Goal: Task Accomplishment & Management: Complete application form

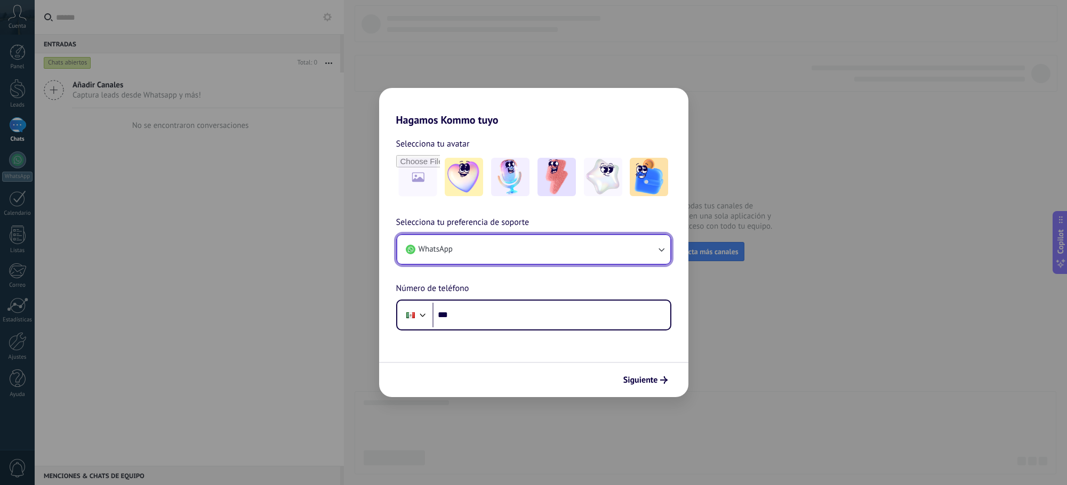
click at [486, 246] on button "WhatsApp" at bounding box center [533, 249] width 273 height 29
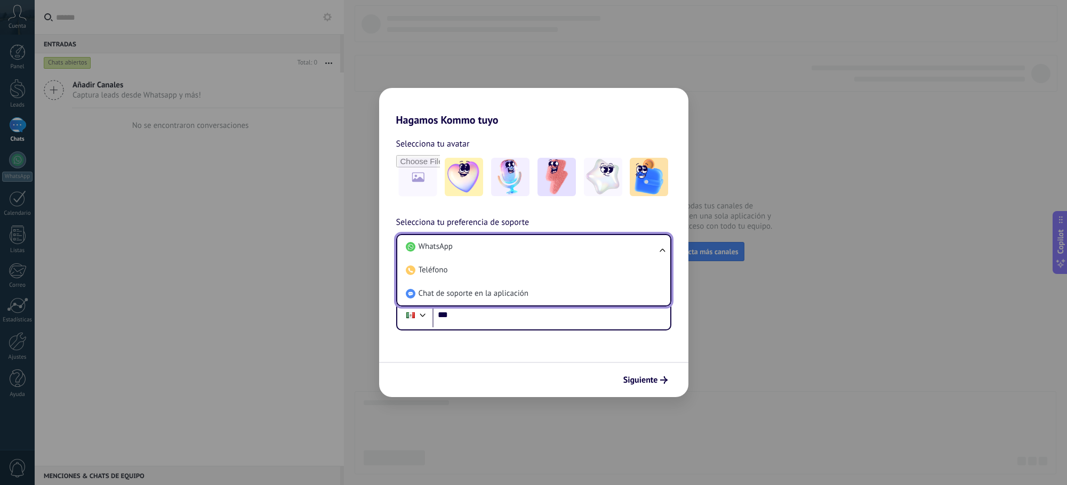
click at [656, 115] on h2 "Hagamos Kommo tuyo" at bounding box center [533, 107] width 309 height 38
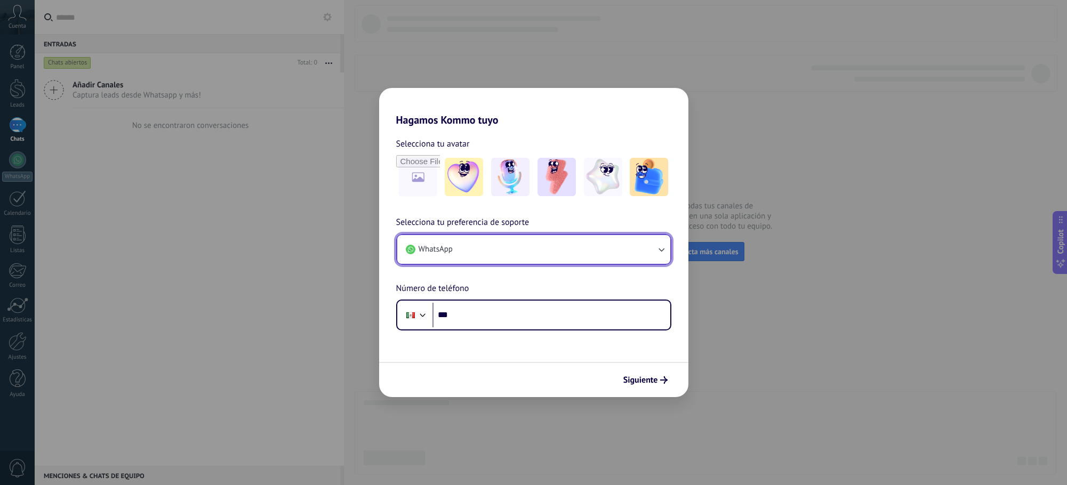
click at [563, 235] on button "WhatsApp" at bounding box center [533, 249] width 273 height 29
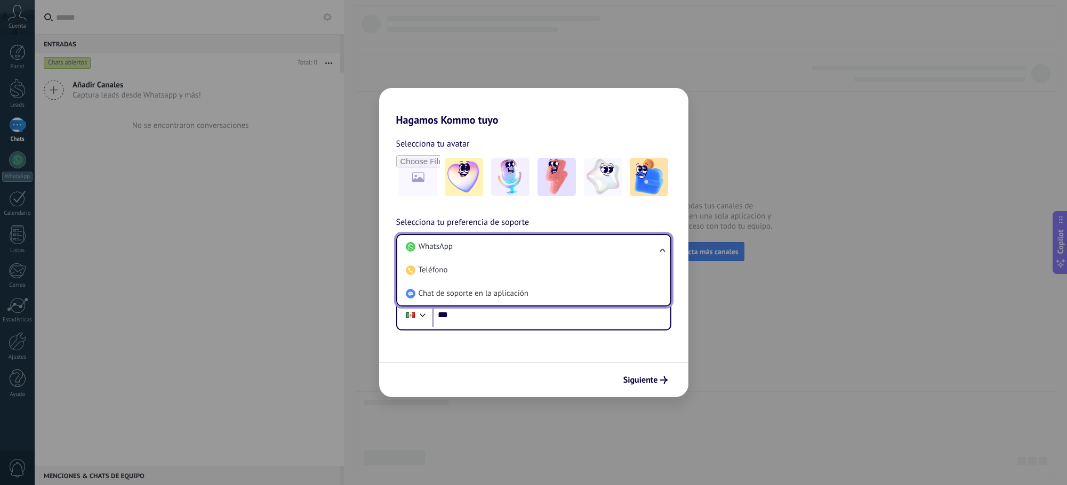
click at [481, 357] on form "Selecciona tu avatar Selecciona tu preferencia de soporte WhatsApp WhatsApp Tel…" at bounding box center [533, 261] width 309 height 271
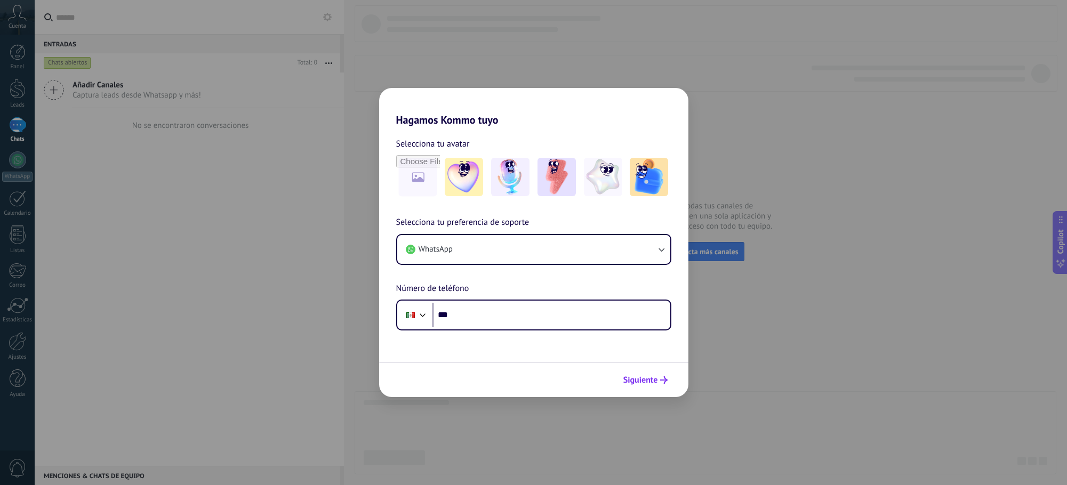
click at [646, 388] on button "Siguiente" at bounding box center [646, 380] width 54 height 18
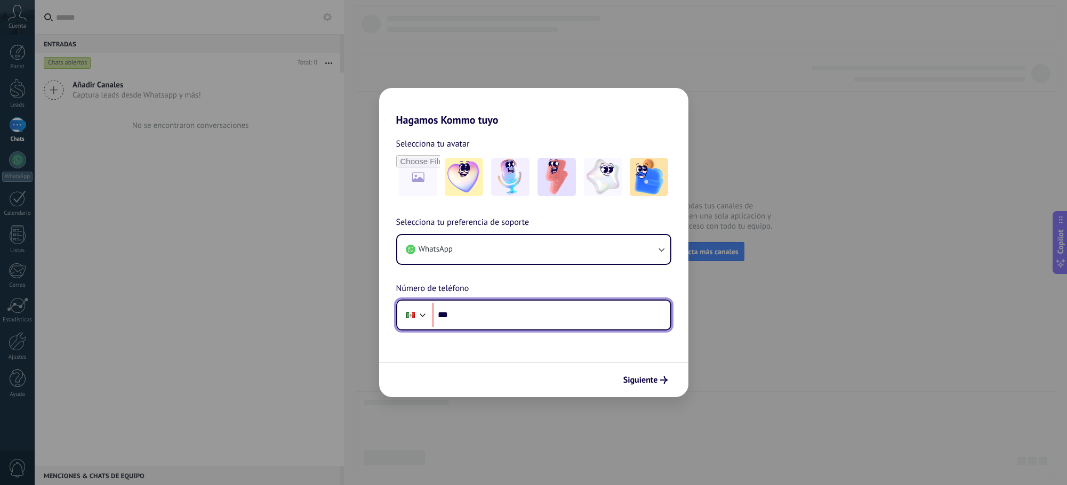
click at [531, 316] on input "***" at bounding box center [551, 315] width 238 height 25
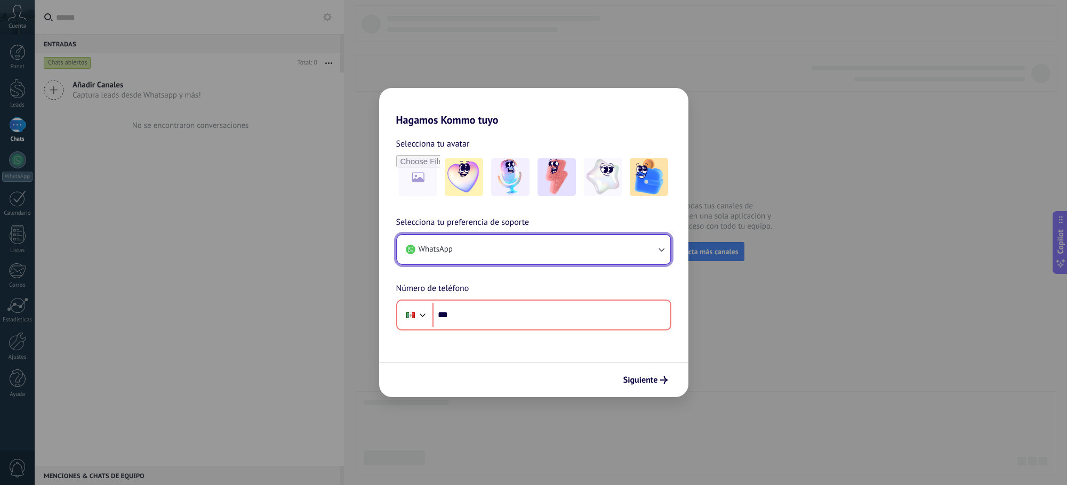
click at [538, 247] on button "WhatsApp" at bounding box center [533, 249] width 273 height 29
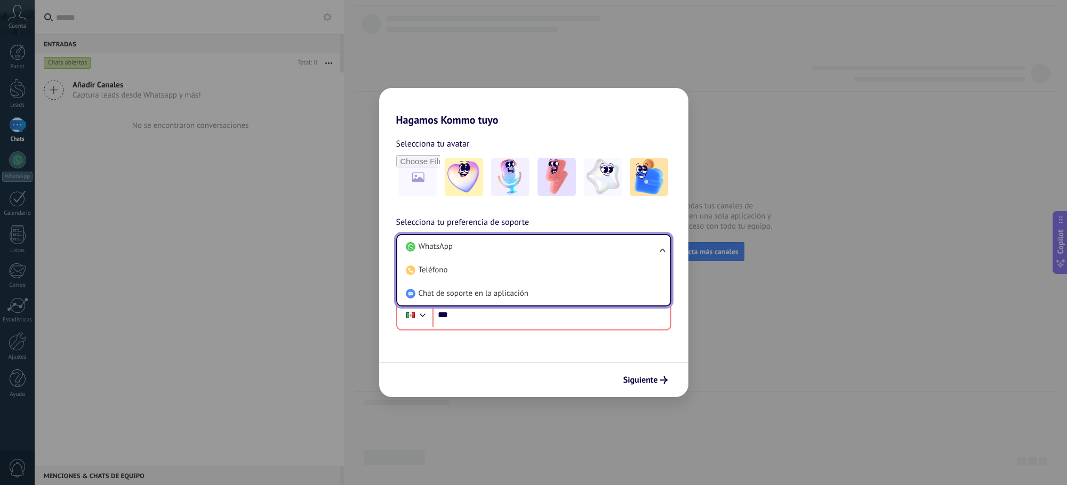
click at [486, 340] on form "Selecciona tu avatar Selecciona tu preferencia de soporte WhatsApp WhatsApp Tel…" at bounding box center [533, 261] width 309 height 271
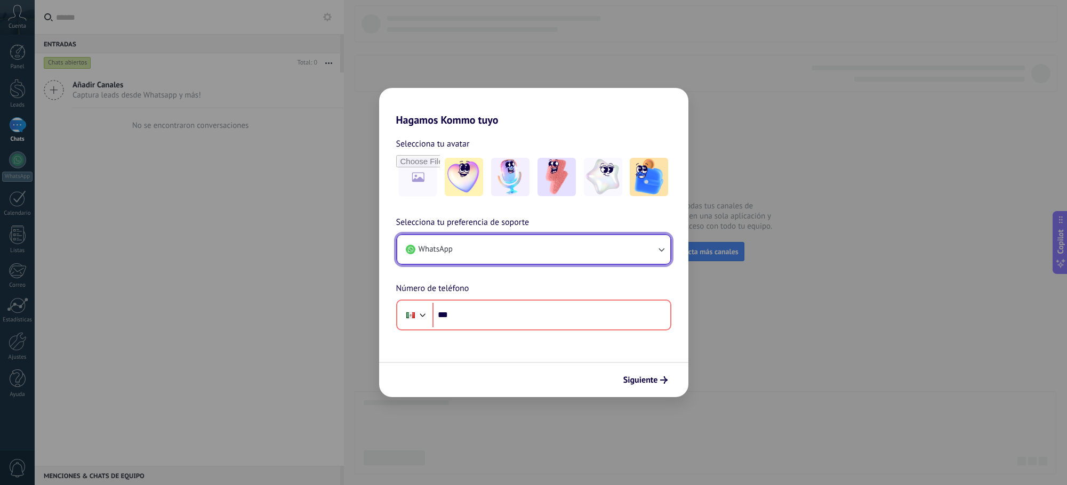
click at [491, 248] on button "WhatsApp" at bounding box center [533, 249] width 273 height 29
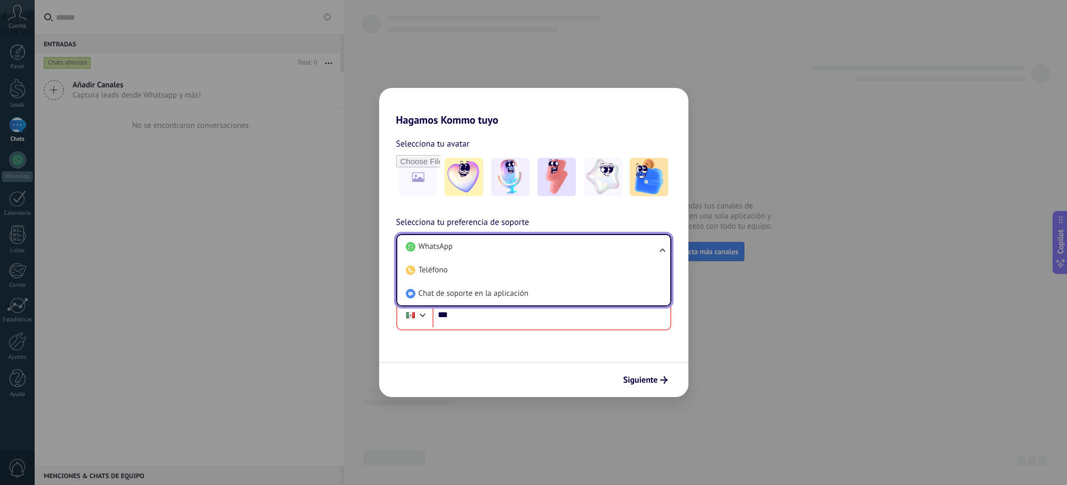
click at [510, 341] on form "Selecciona tu avatar Selecciona tu preferencia de soporte WhatsApp WhatsApp Tel…" at bounding box center [533, 261] width 309 height 271
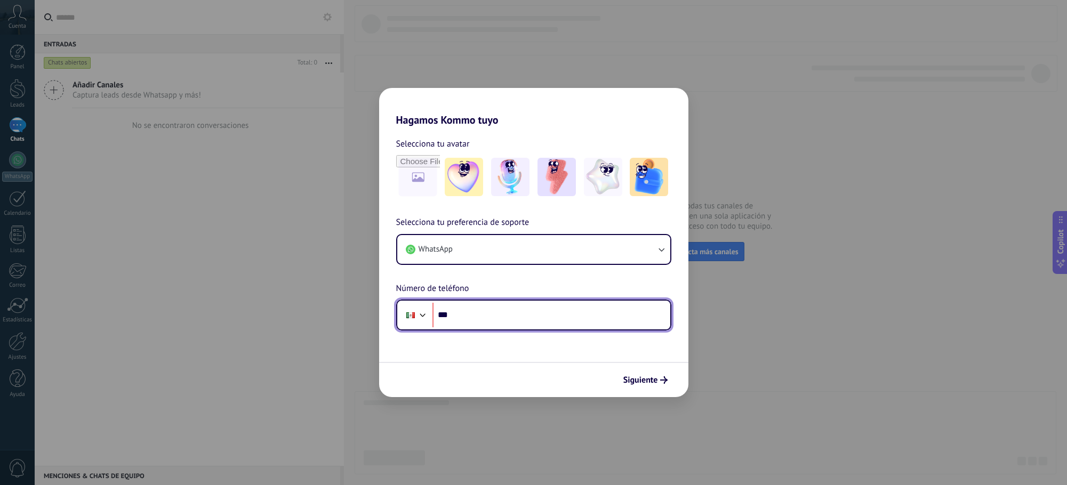
click at [518, 322] on input "***" at bounding box center [551, 315] width 238 height 25
type input "**"
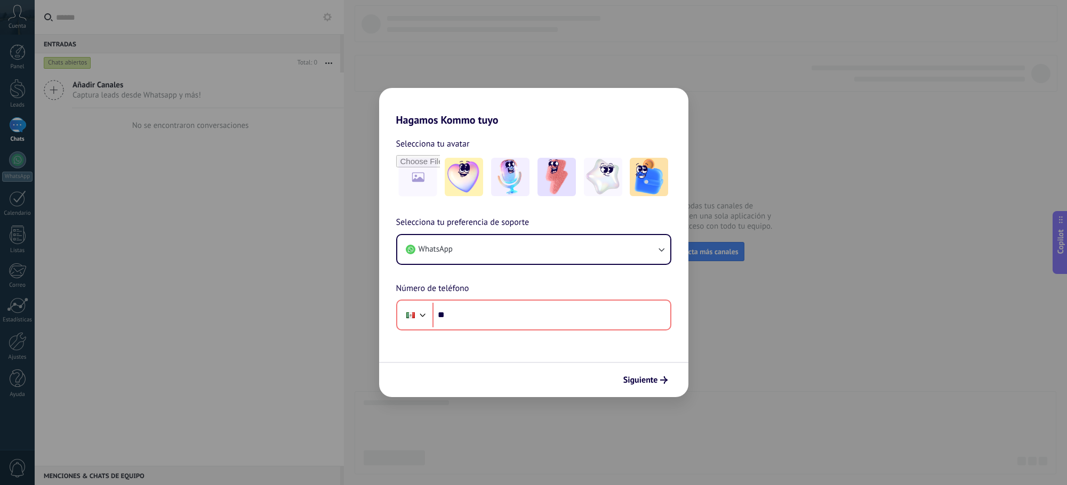
click at [111, 157] on div "Hagamos Kommo tuyo Selecciona tu avatar Selecciona tu preferencia de soporte Wh…" at bounding box center [533, 242] width 1067 height 485
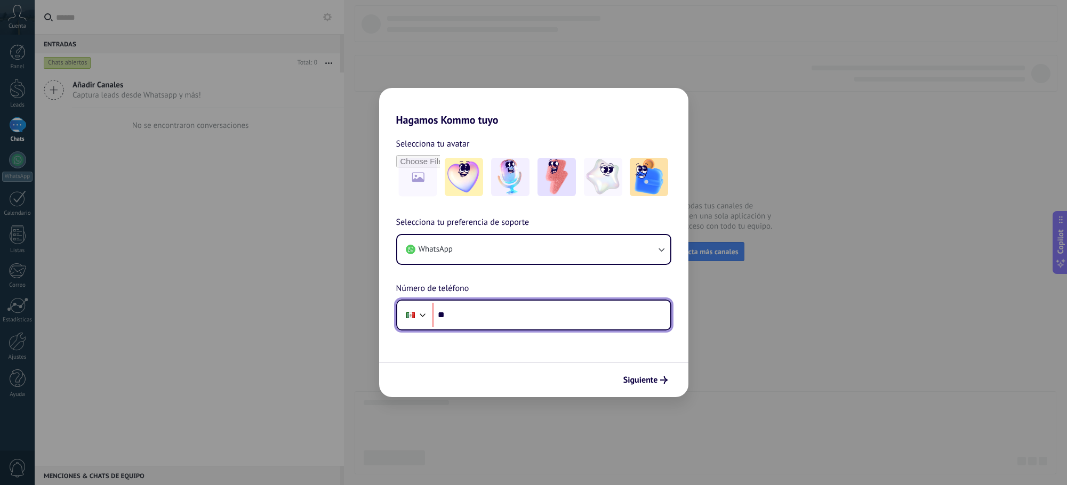
click at [495, 314] on input "**" at bounding box center [551, 315] width 238 height 25
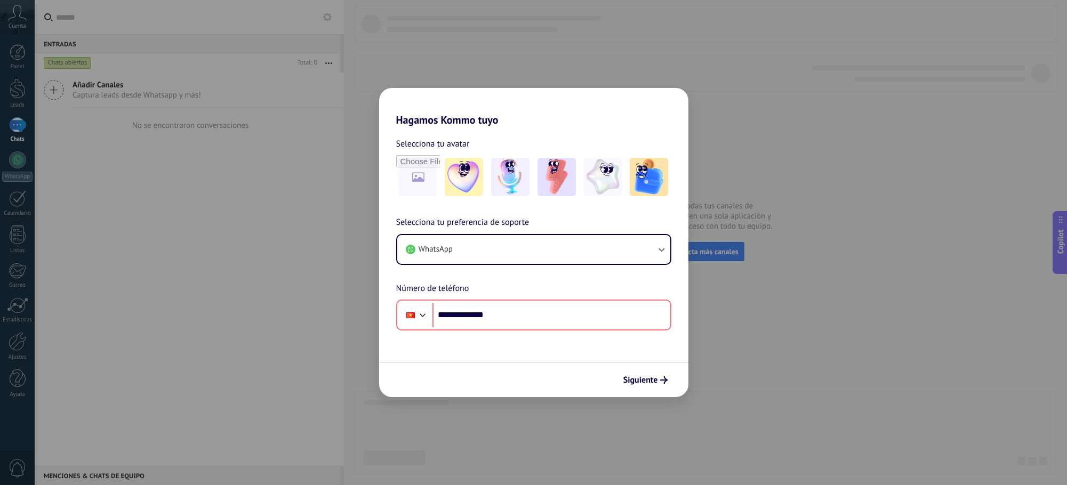
click at [512, 346] on form "**********" at bounding box center [533, 261] width 309 height 271
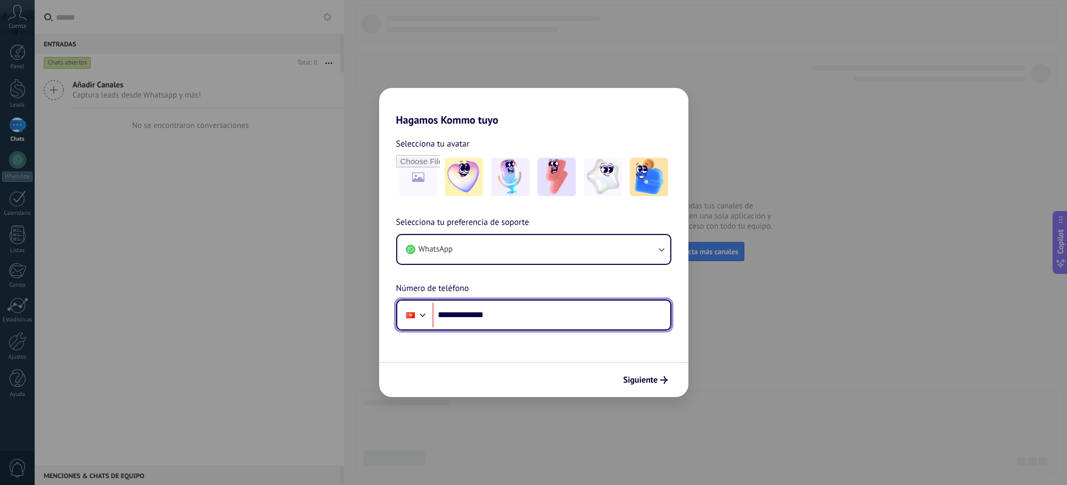
click at [411, 318] on div at bounding box center [410, 315] width 9 height 6
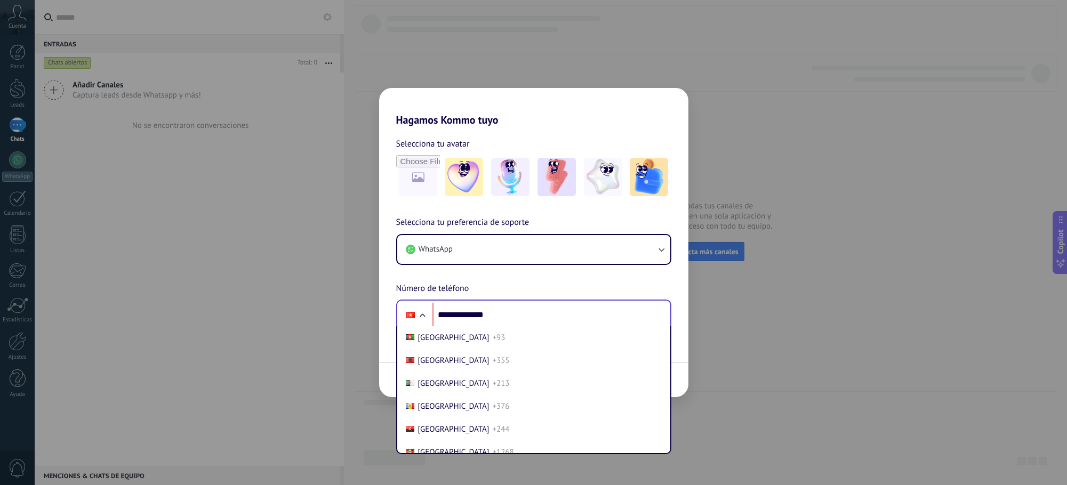
scroll to position [4641, 0]
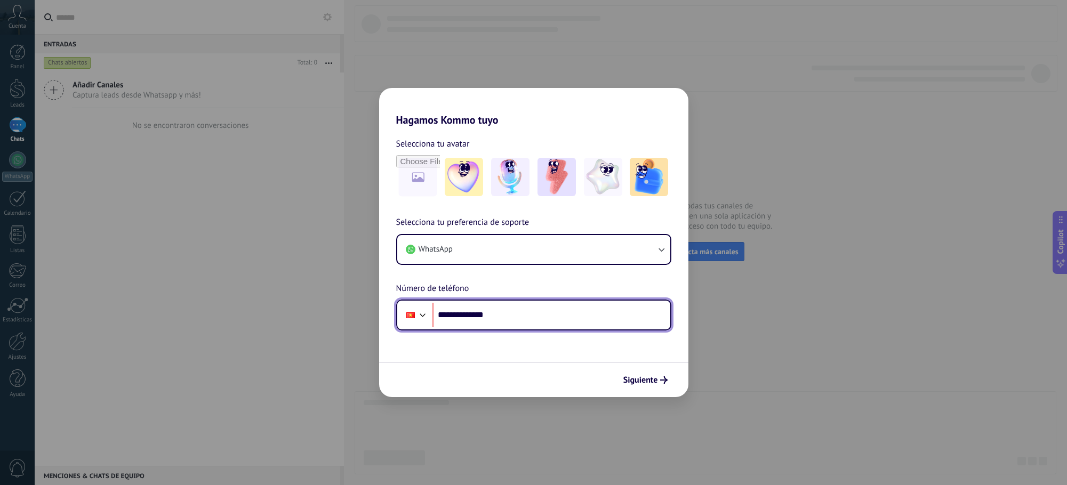
drag, startPoint x: 555, startPoint y: 310, endPoint x: 429, endPoint y: 305, distance: 125.9
click at [429, 305] on div "**********" at bounding box center [533, 315] width 275 height 31
type input "**"
type input "**********"
drag, startPoint x: 544, startPoint y: 316, endPoint x: 368, endPoint y: 316, distance: 176.0
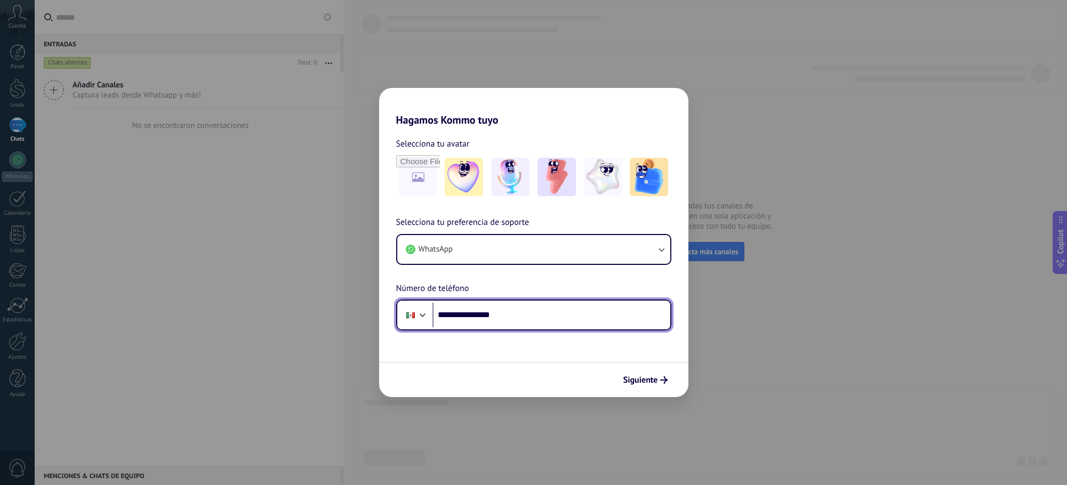
click at [368, 316] on div "**********" at bounding box center [533, 242] width 1067 height 485
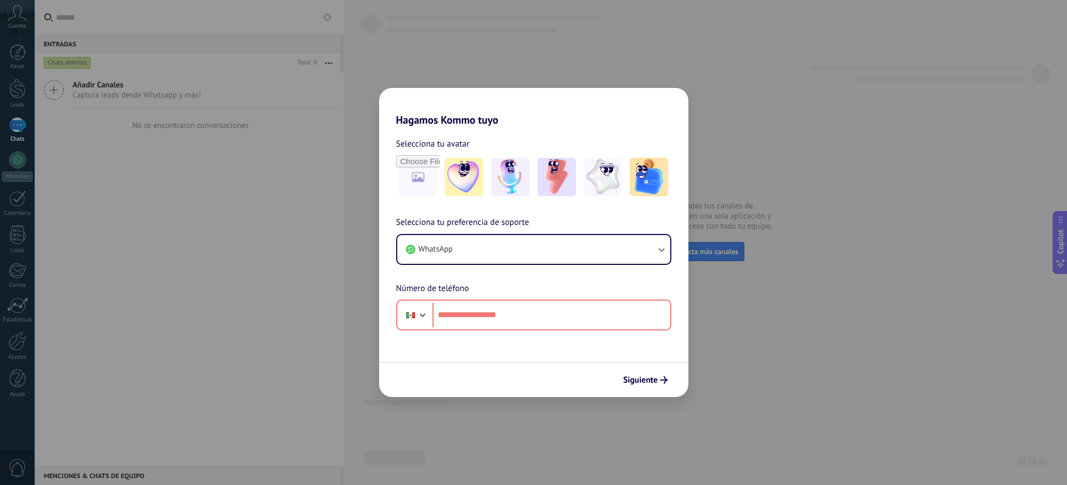
click at [831, 105] on div "Hagamos Kommo tuyo Selecciona tu avatar Selecciona tu preferencia de soporte Wh…" at bounding box center [533, 242] width 1067 height 485
click at [611, 52] on div "Hagamos Kommo tuyo Selecciona tu avatar Selecciona tu preferencia de soporte Wh…" at bounding box center [533, 242] width 1067 height 485
click at [307, 71] on div "Hagamos Kommo tuyo Selecciona tu avatar Selecciona tu preferencia de soporte Wh…" at bounding box center [533, 242] width 1067 height 485
click at [244, 197] on div "Hagamos Kommo tuyo Selecciona tu avatar Selecciona tu preferencia de soporte Wh…" at bounding box center [533, 242] width 1067 height 485
click at [238, 200] on div "Hagamos Kommo tuyo Selecciona tu avatar Selecciona tu preferencia de soporte Wh…" at bounding box center [533, 242] width 1067 height 485
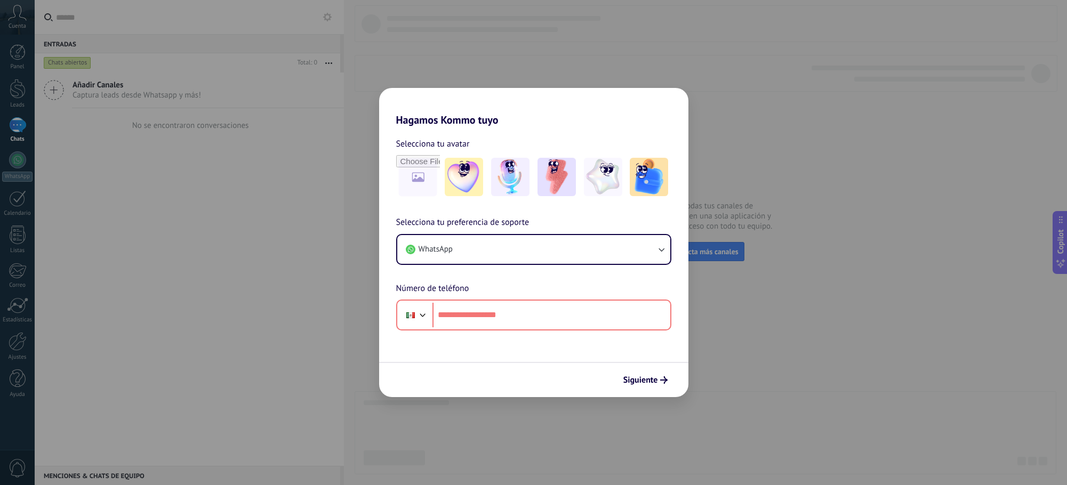
click at [471, 341] on form "Selecciona tu avatar Selecciona tu preferencia de soporte WhatsApp Número de te…" at bounding box center [533, 261] width 309 height 271
click at [479, 258] on button "WhatsApp" at bounding box center [533, 249] width 273 height 29
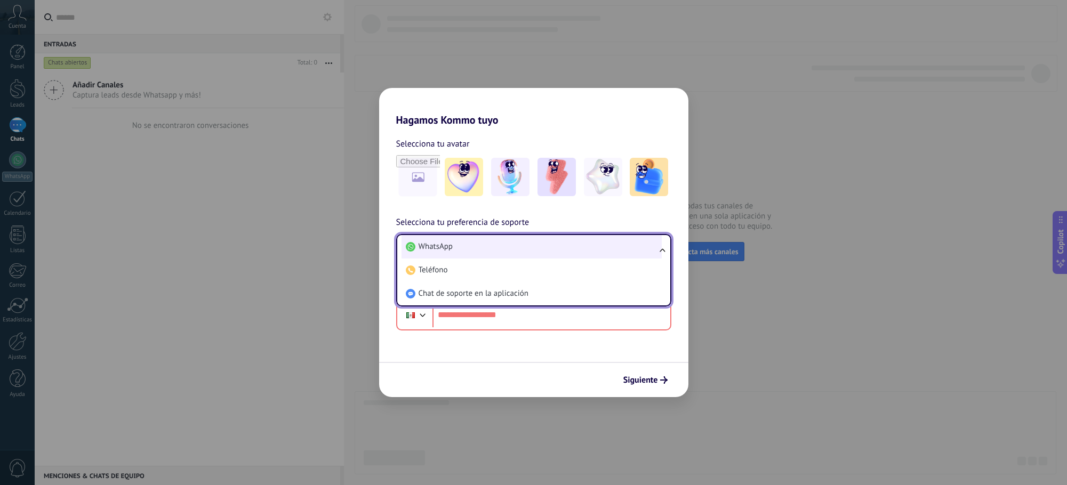
click at [494, 241] on li "WhatsApp" at bounding box center [531, 246] width 260 height 23
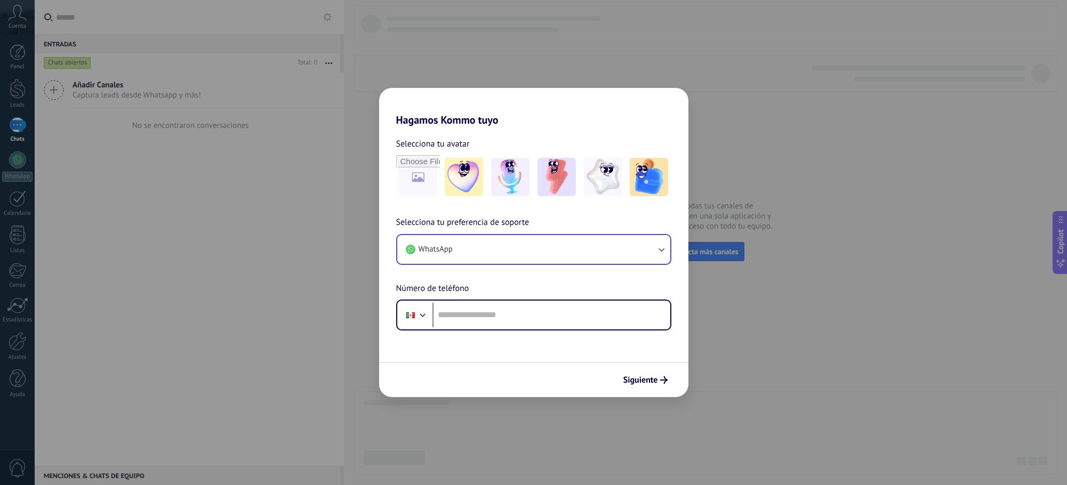
click at [240, 131] on div "Hagamos Kommo tuyo Selecciona tu avatar Selecciona tu preferencia de soporte Wh…" at bounding box center [533, 242] width 1067 height 485
click at [458, 189] on img at bounding box center [464, 177] width 38 height 38
click at [410, 186] on input "file" at bounding box center [418, 177] width 42 height 42
click at [636, 186] on img at bounding box center [649, 177] width 38 height 38
click at [611, 187] on img at bounding box center [603, 177] width 38 height 38
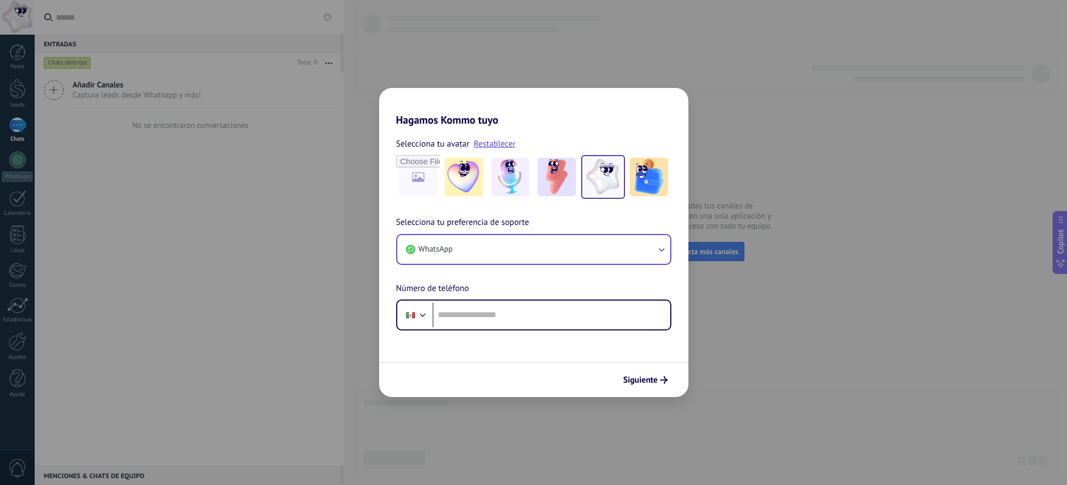
drag, startPoint x: 808, startPoint y: 396, endPoint x: 798, endPoint y: 383, distance: 16.7
click at [808, 396] on div "Hagamos Kommo tuyo Selecciona tu avatar Restablecer Selecciona tu preferencia d…" at bounding box center [533, 242] width 1067 height 485
click at [529, 44] on div "Hagamos Kommo tuyo Selecciona tu avatar Restablecer Selecciona tu preferencia d…" at bounding box center [533, 242] width 1067 height 485
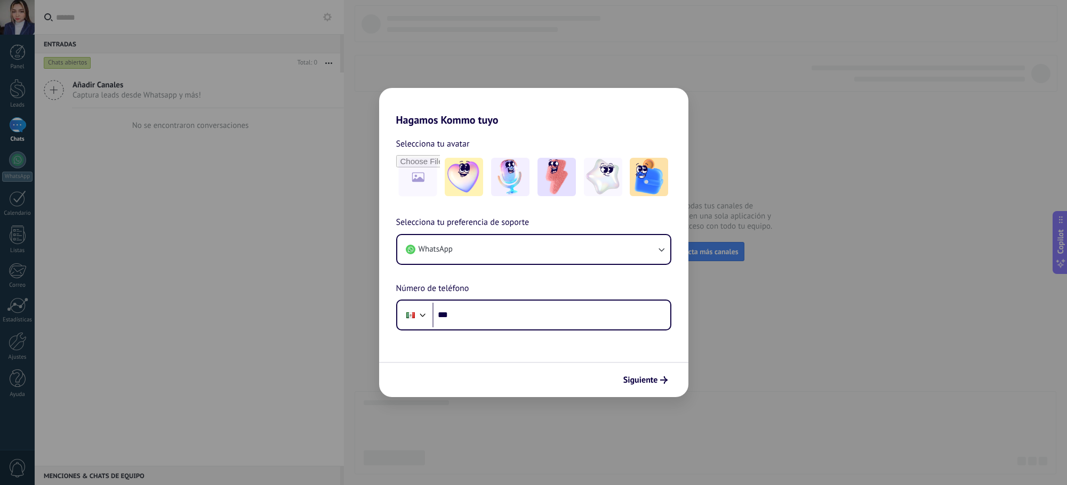
click at [222, 155] on div "Hagamos Kommo tuyo Selecciona tu avatar Selecciona tu preferencia de soporte Wh…" at bounding box center [533, 242] width 1067 height 485
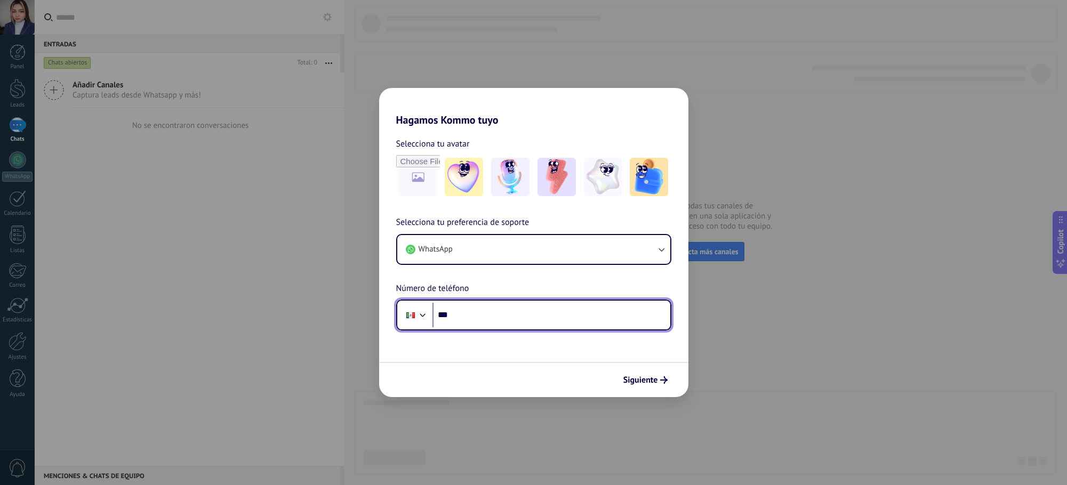
click at [519, 306] on input "***" at bounding box center [551, 315] width 238 height 25
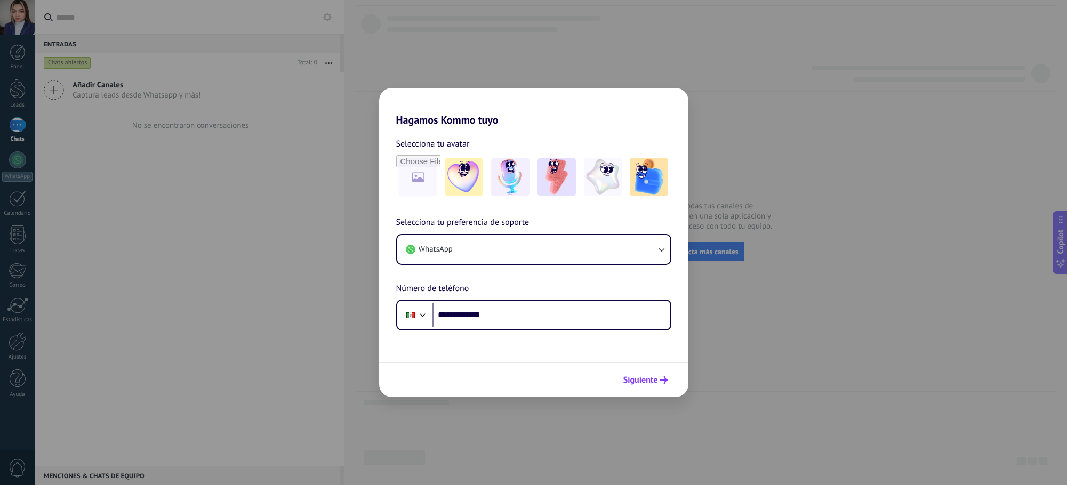
click at [646, 384] on span "Siguiente" at bounding box center [640, 379] width 35 height 7
click at [649, 377] on span "Siguiente" at bounding box center [640, 379] width 35 height 7
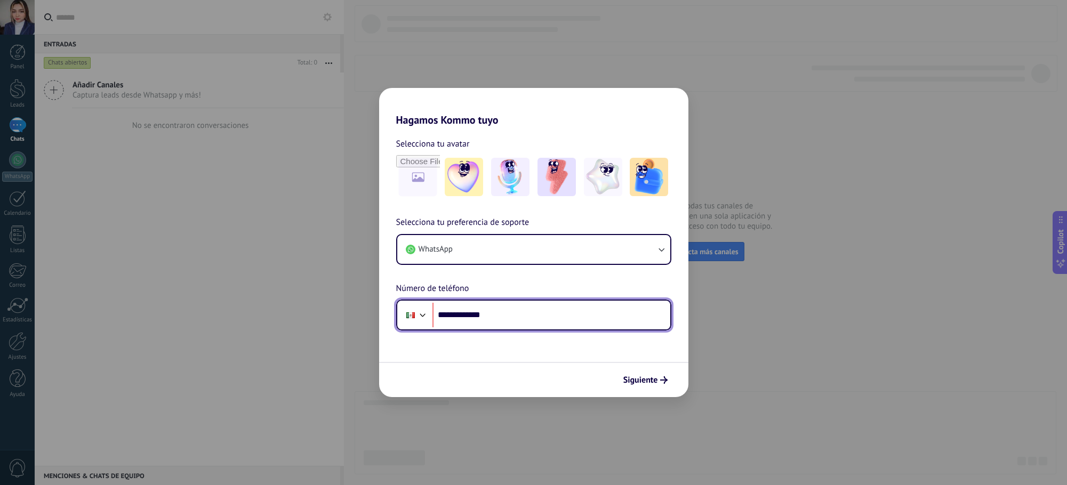
click at [438, 315] on input "**********" at bounding box center [551, 315] width 238 height 25
drag, startPoint x: 512, startPoint y: 318, endPoint x: 364, endPoint y: 311, distance: 148.9
click at [364, 311] on div "**********" at bounding box center [533, 242] width 1067 height 485
type input "**"
type input "**********"
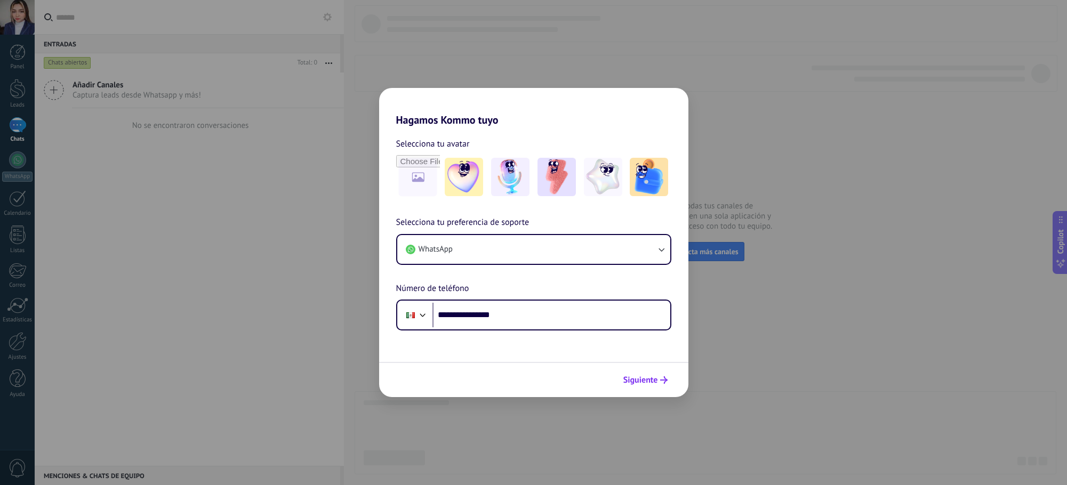
click at [656, 383] on span "Siguiente" at bounding box center [640, 379] width 35 height 7
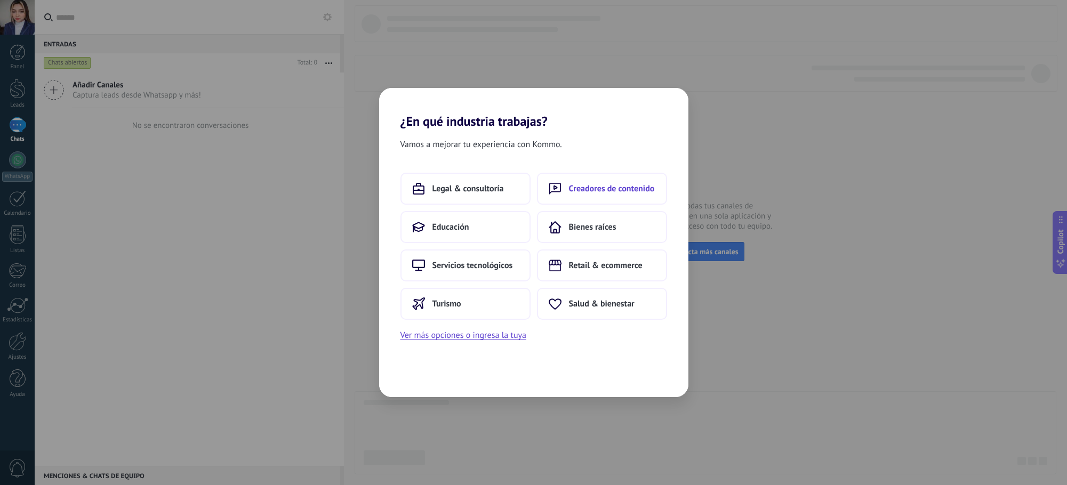
click at [617, 188] on span "Creadores de contenido" at bounding box center [612, 188] width 86 height 11
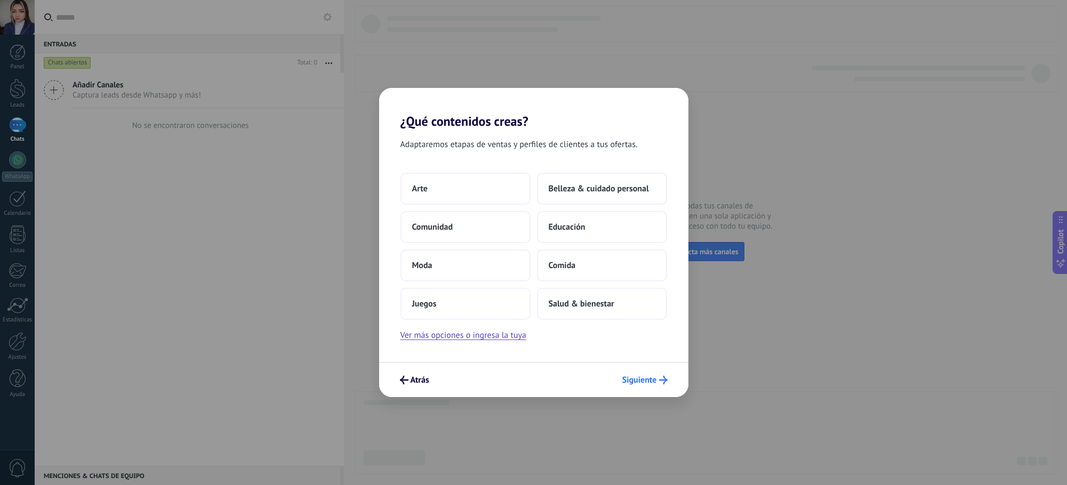
click at [626, 377] on span "Siguiente" at bounding box center [639, 379] width 35 height 7
drag, startPoint x: 651, startPoint y: 380, endPoint x: 665, endPoint y: 384, distance: 14.7
click at [665, 384] on button "Siguiente" at bounding box center [644, 380] width 55 height 18
drag, startPoint x: 471, startPoint y: 172, endPoint x: 583, endPoint y: 315, distance: 181.5
click at [471, 173] on div "Adaptaremos etapas de ventas y perfiles de clientes a tus ofertas. Arte Belleza…" at bounding box center [533, 245] width 309 height 233
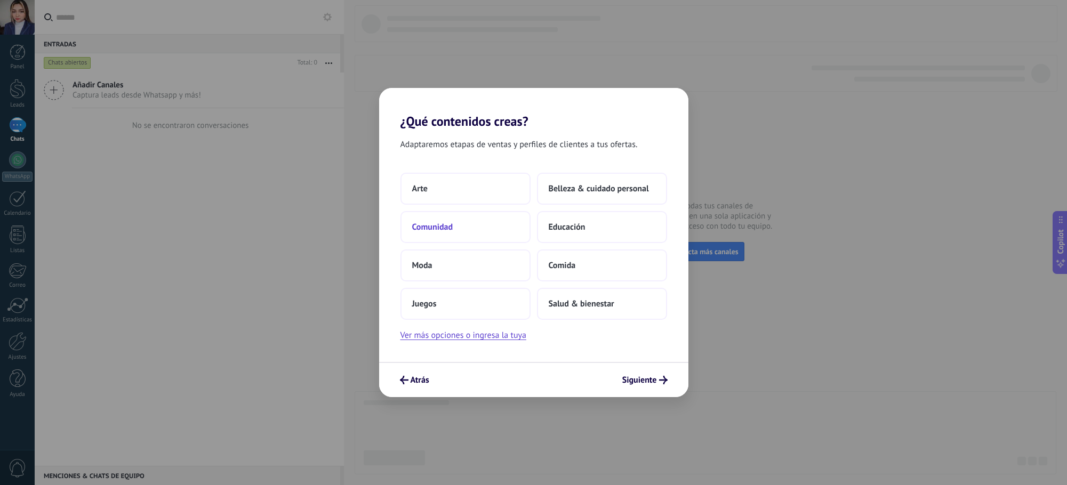
click at [503, 212] on button "Comunidad" at bounding box center [465, 227] width 130 height 32
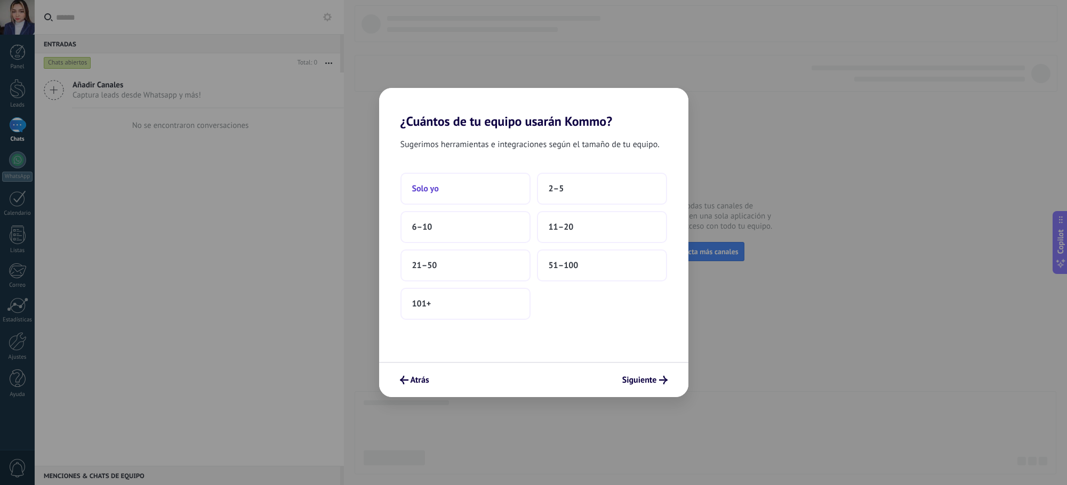
click at [487, 189] on button "Solo yo" at bounding box center [465, 189] width 130 height 32
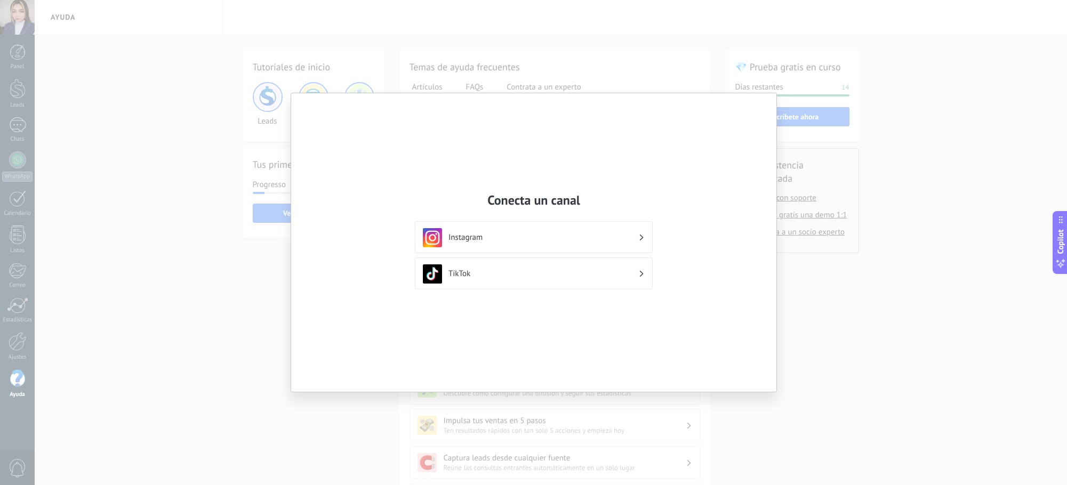
click at [861, 272] on div "Conecta un canal Instagram TikTok" at bounding box center [533, 242] width 1067 height 485
click at [340, 61] on div "Conecta un canal Instagram TikTok" at bounding box center [533, 242] width 1067 height 485
drag, startPoint x: 240, startPoint y: 54, endPoint x: 460, endPoint y: 111, distance: 227.0
click at [290, 66] on div "Conecta un canal Instagram TikTok" at bounding box center [533, 242] width 1067 height 485
click at [584, 242] on h3 "Instagram" at bounding box center [543, 237] width 190 height 10
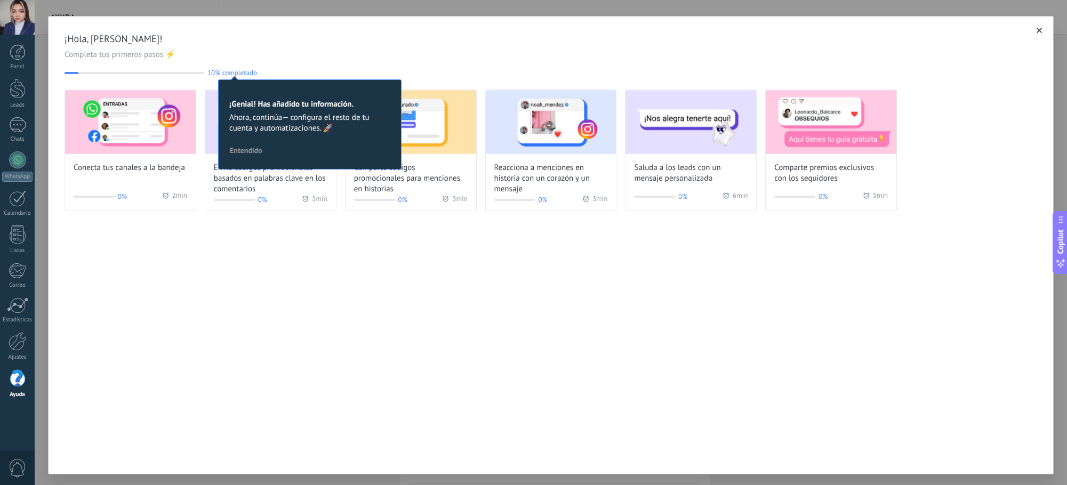
click at [1037, 29] on icon "button" at bounding box center [1039, 30] width 5 height 5
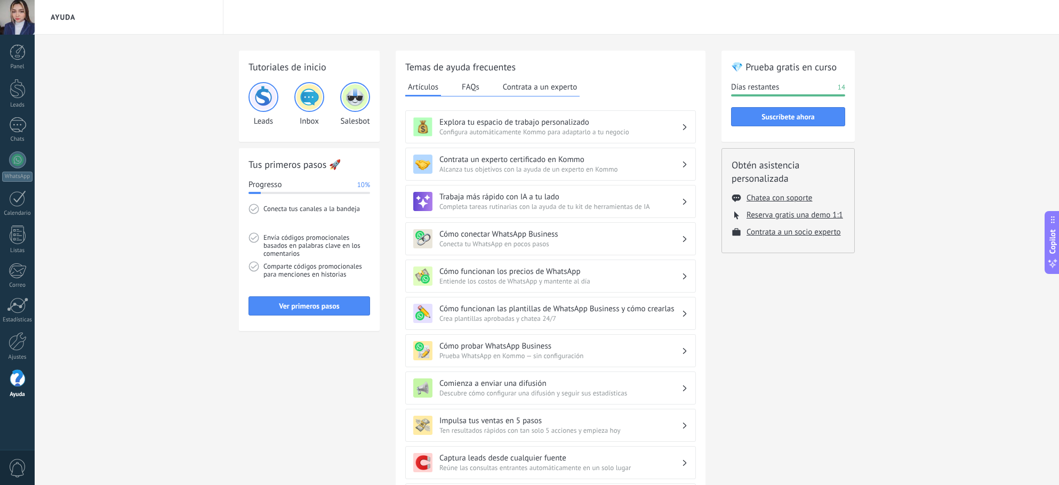
click at [26, 17] on div at bounding box center [17, 17] width 35 height 35
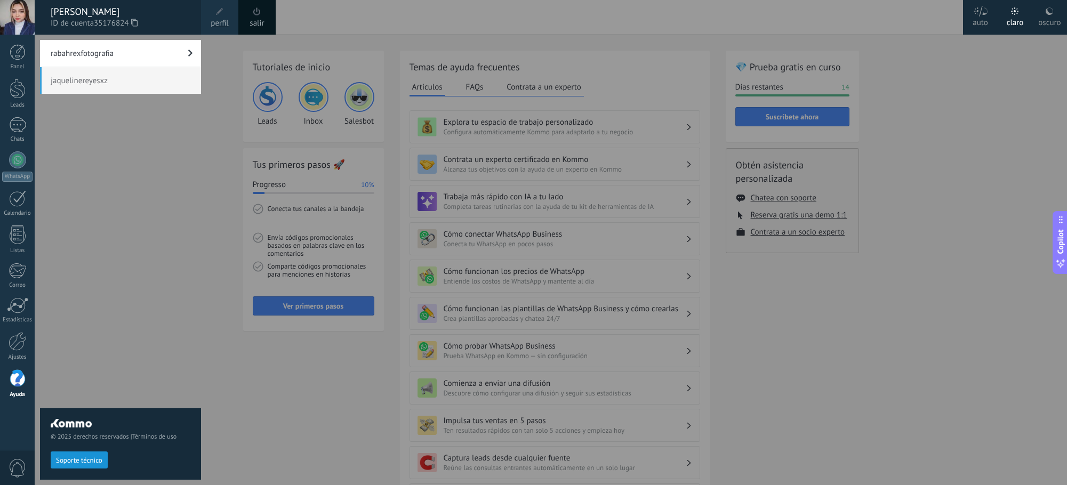
click at [922, 182] on div at bounding box center [568, 242] width 1067 height 485
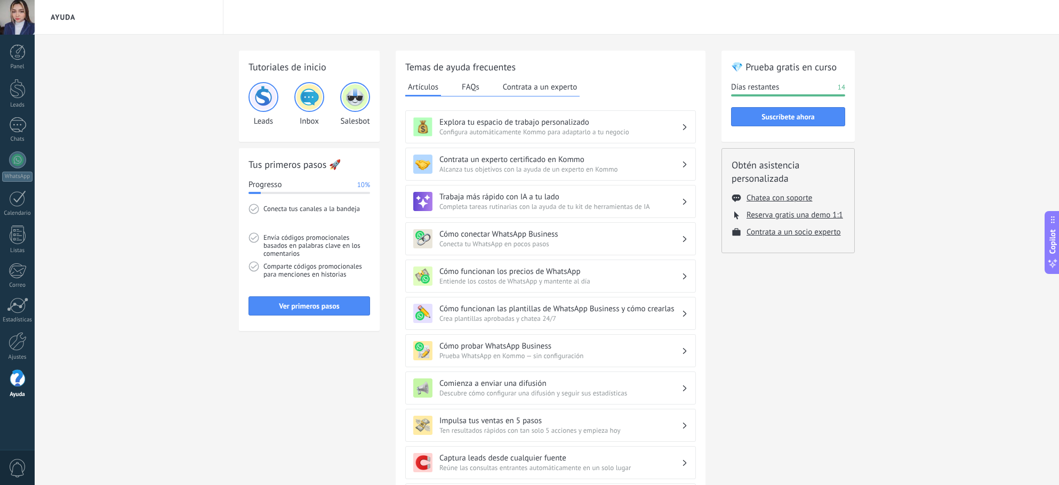
click at [309, 92] on img at bounding box center [309, 97] width 26 height 26
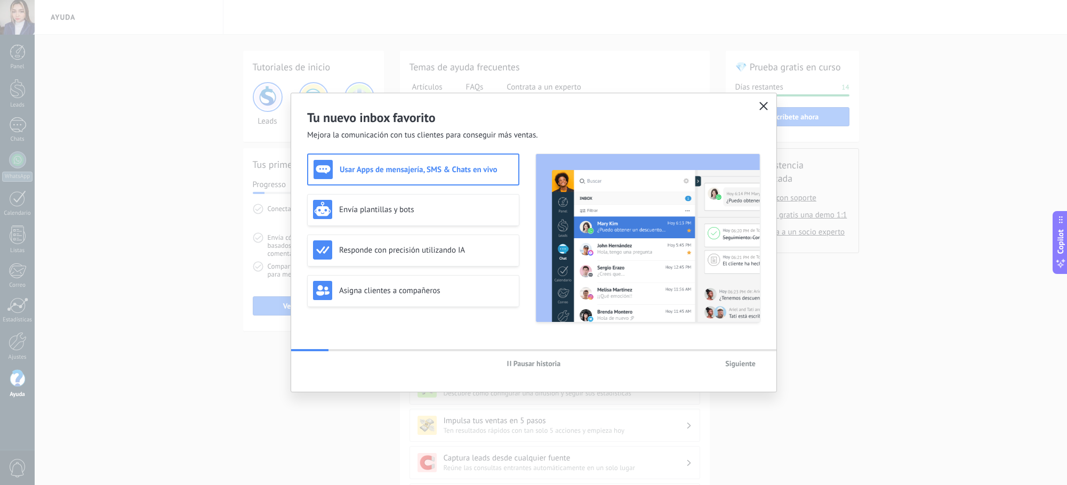
click at [759, 110] on span "button" at bounding box center [763, 107] width 9 height 10
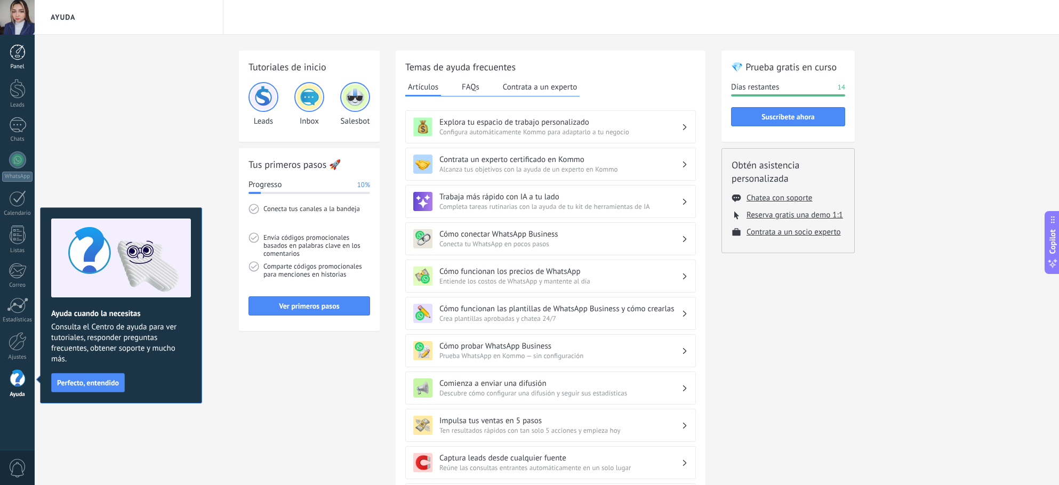
click at [12, 65] on div "Panel" at bounding box center [17, 66] width 31 height 7
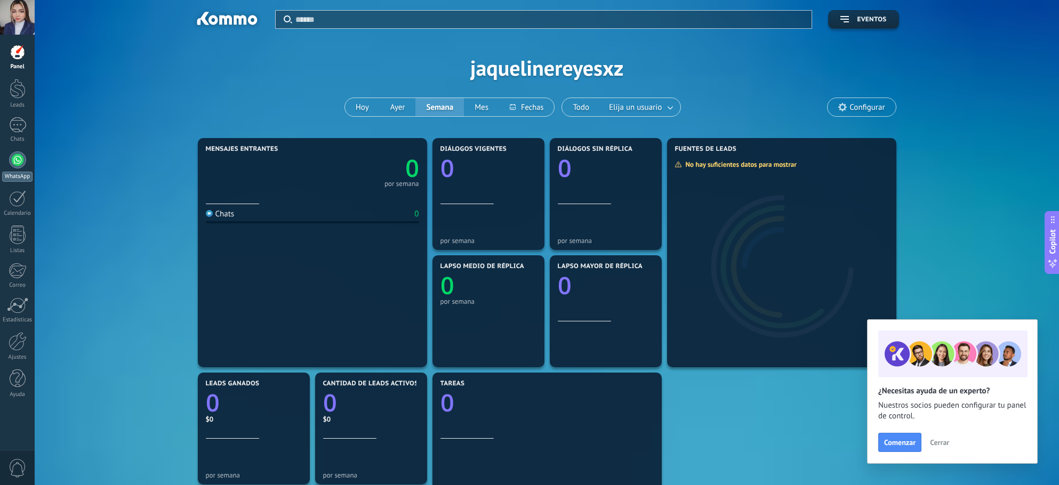
click at [15, 171] on link "WhatsApp" at bounding box center [17, 166] width 35 height 30
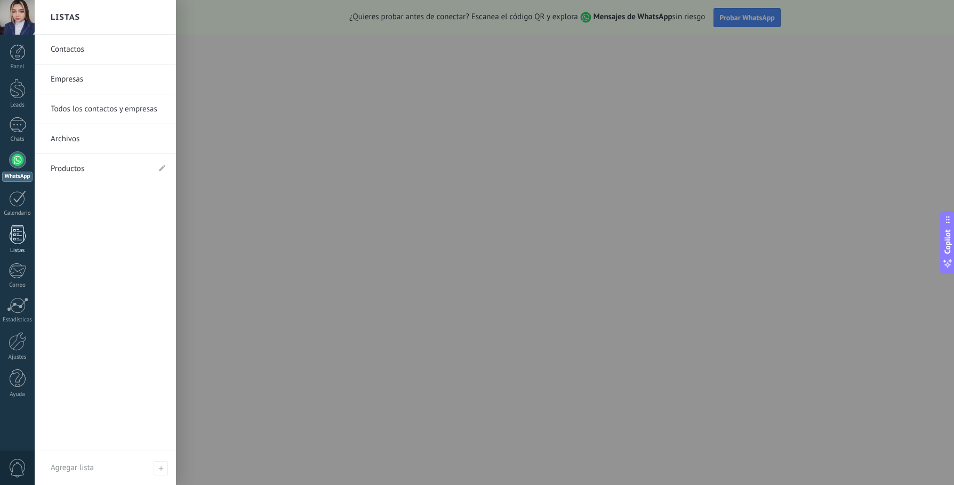
click at [18, 251] on div "Listas" at bounding box center [17, 250] width 31 height 7
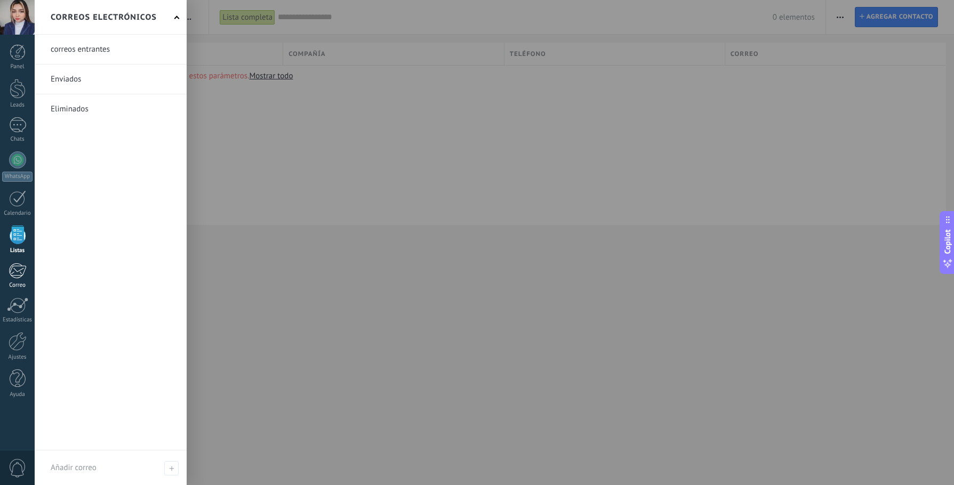
click at [24, 279] on link "Correo" at bounding box center [17, 276] width 35 height 26
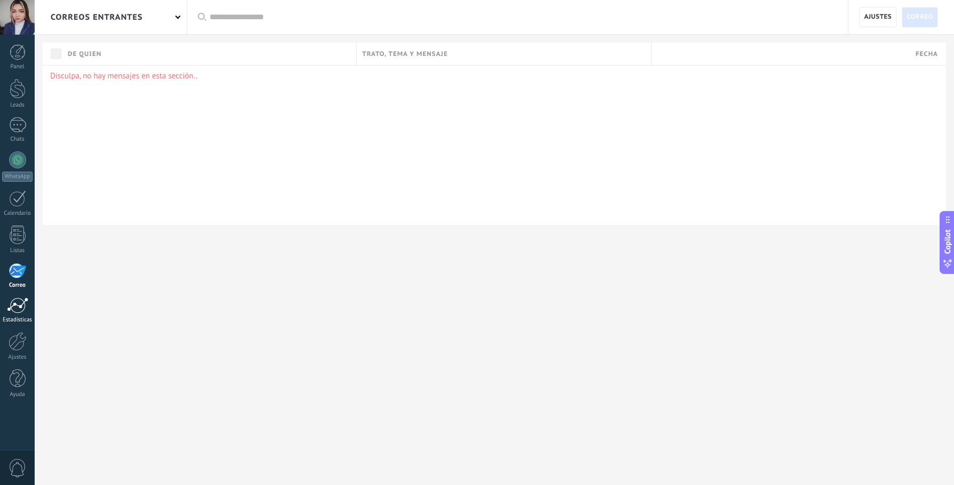
click at [16, 310] on div at bounding box center [17, 306] width 21 height 16
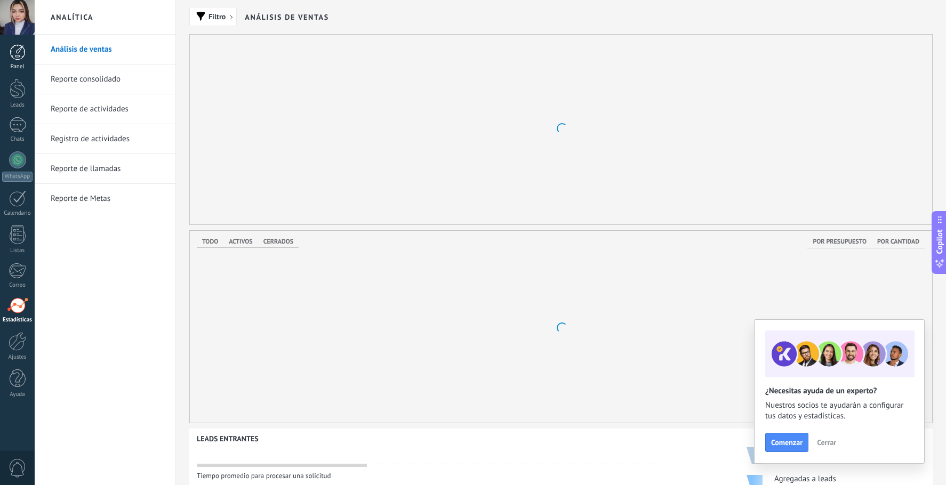
click at [14, 51] on div at bounding box center [18, 52] width 16 height 16
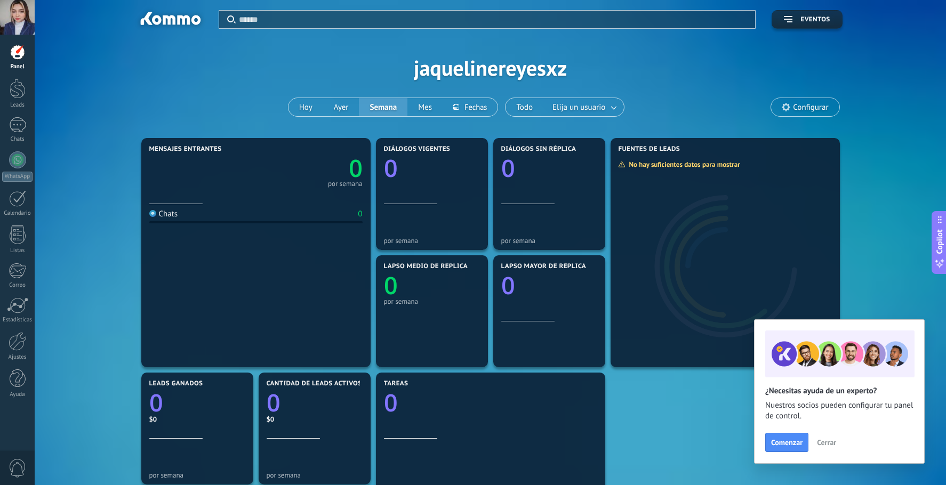
click at [269, 18] on input "text" at bounding box center [494, 19] width 510 height 11
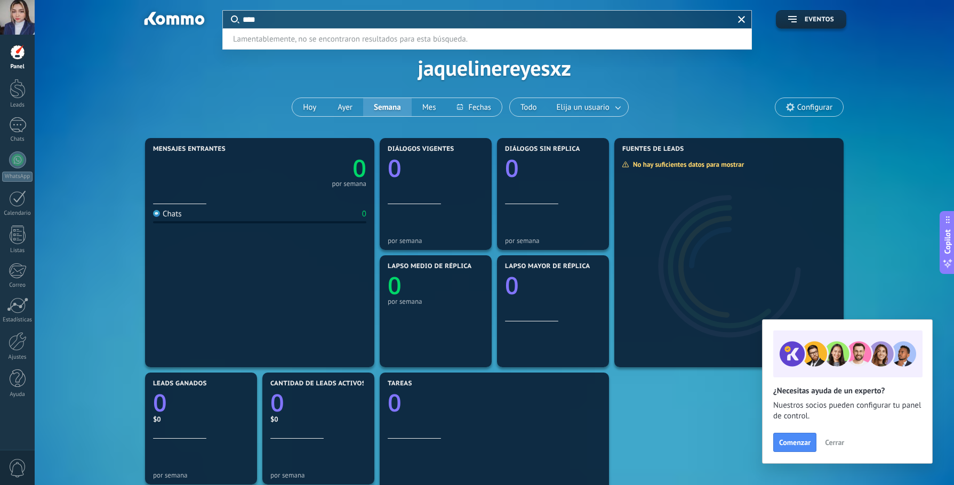
type input "****"
click at [125, 83] on div at bounding box center [477, 242] width 954 height 485
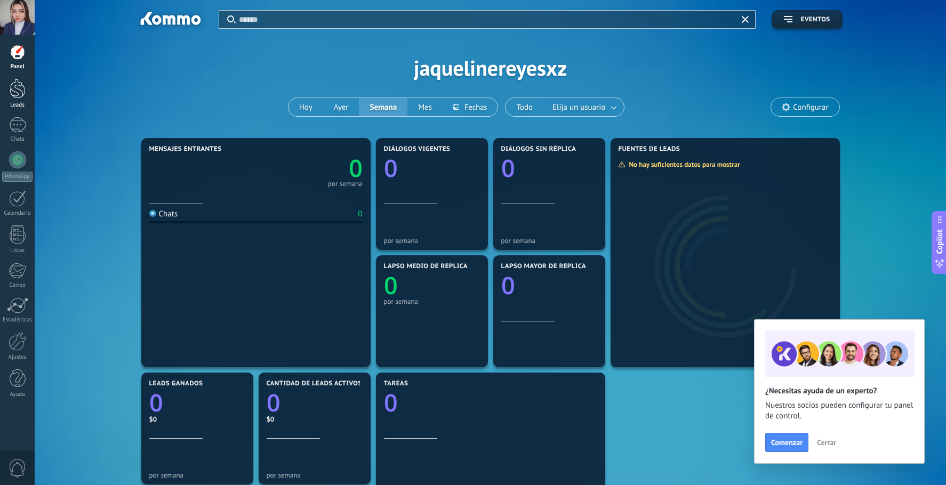
click at [11, 93] on div at bounding box center [18, 89] width 16 height 20
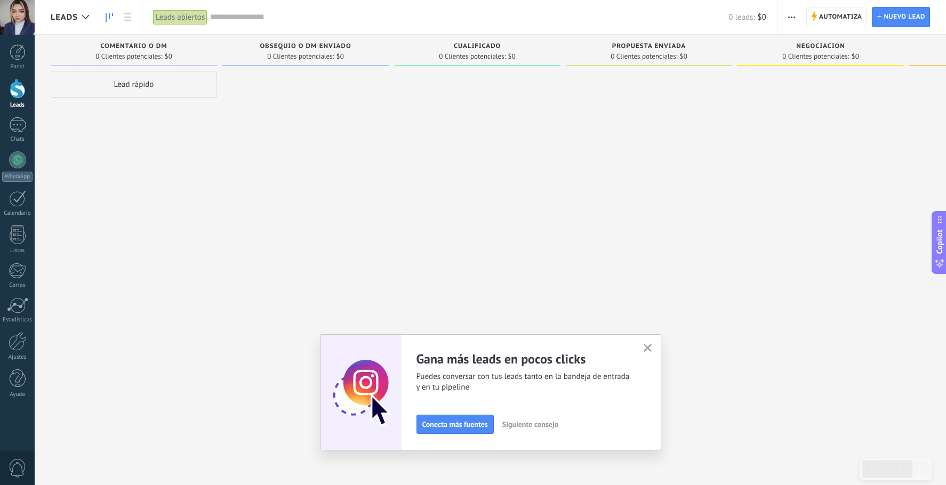
click at [654, 348] on button "button" at bounding box center [647, 348] width 13 height 14
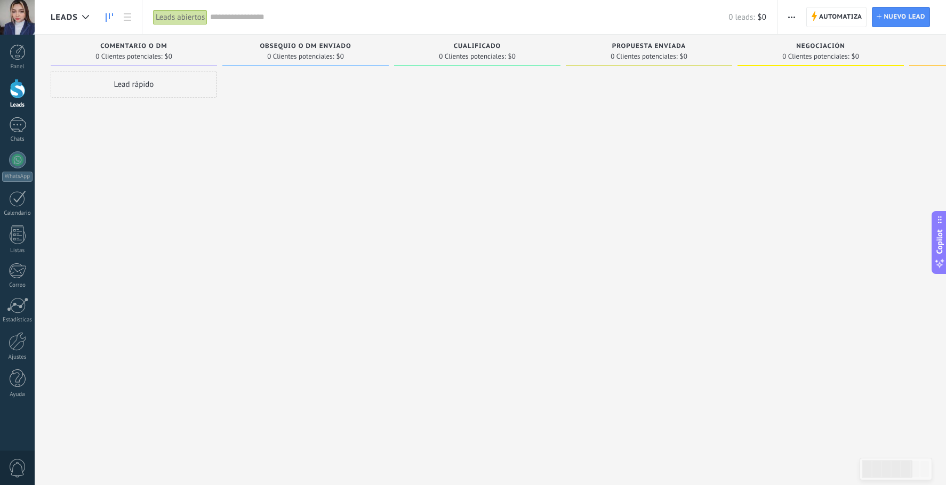
click at [56, 17] on span "Leads" at bounding box center [64, 17] width 27 height 10
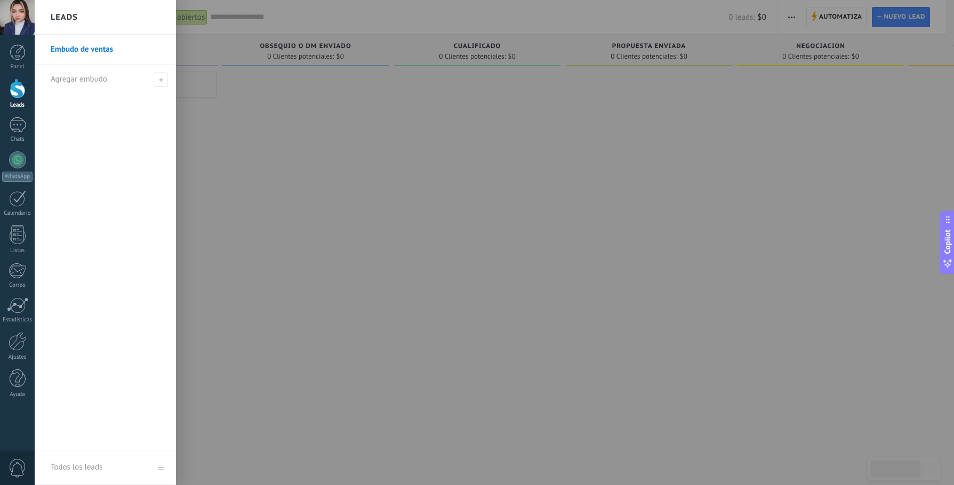
click at [276, 165] on div at bounding box center [512, 242] width 954 height 485
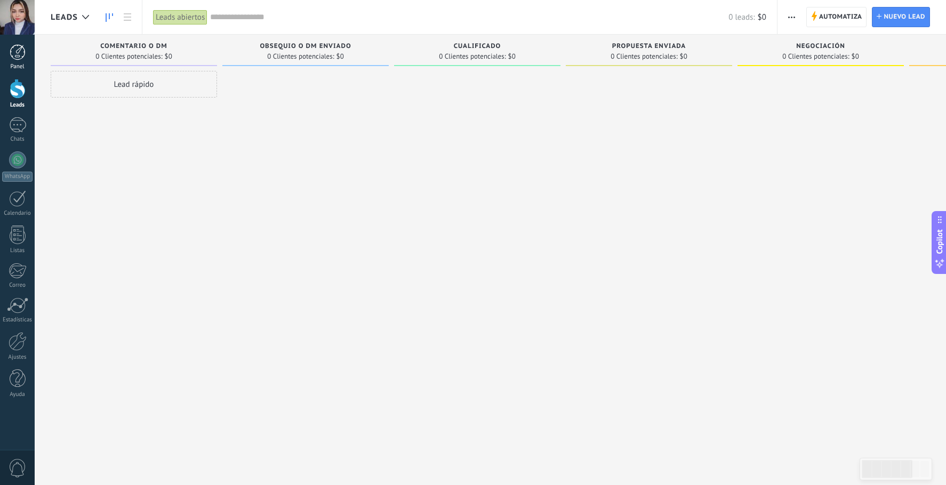
click at [16, 67] on div "Panel" at bounding box center [17, 66] width 31 height 7
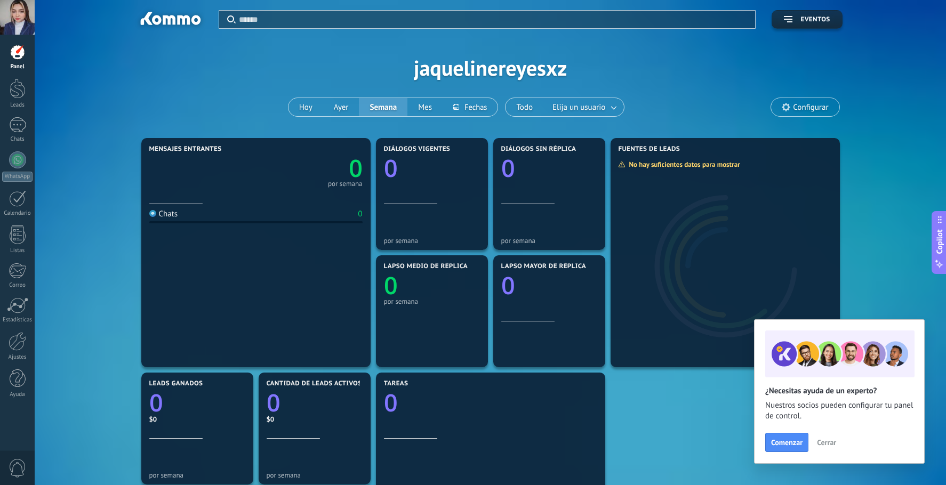
click at [834, 443] on span "Cerrar" at bounding box center [826, 442] width 19 height 7
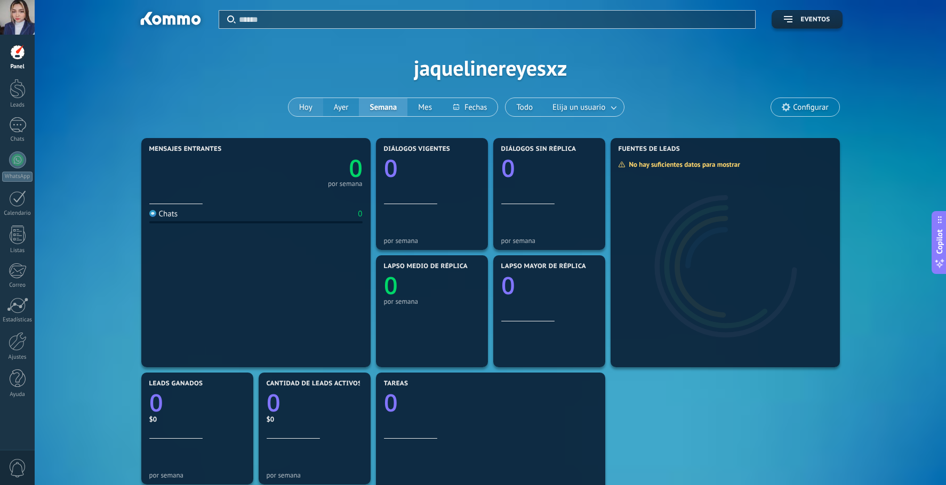
click at [309, 108] on button "Hoy" at bounding box center [305, 107] width 35 height 18
click at [834, 17] on button "Eventos" at bounding box center [807, 19] width 70 height 19
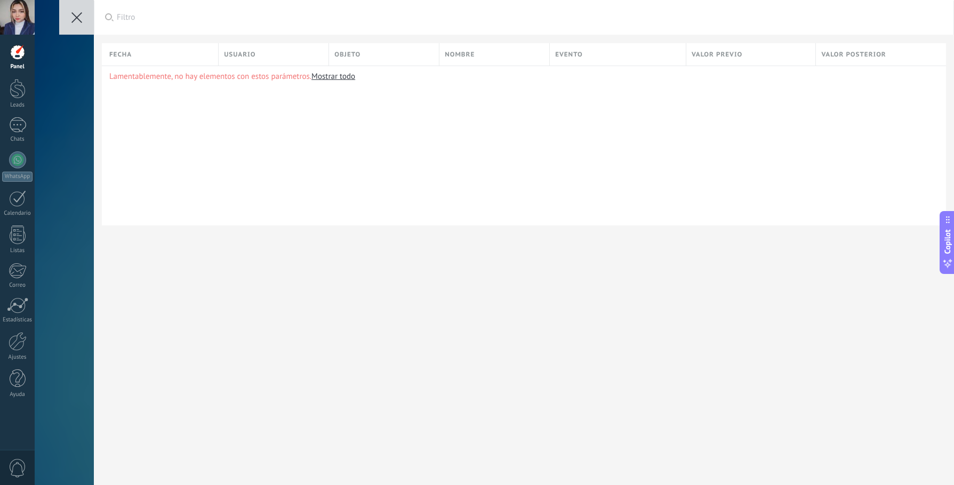
click at [78, 17] on icon at bounding box center [76, 17] width 11 height 11
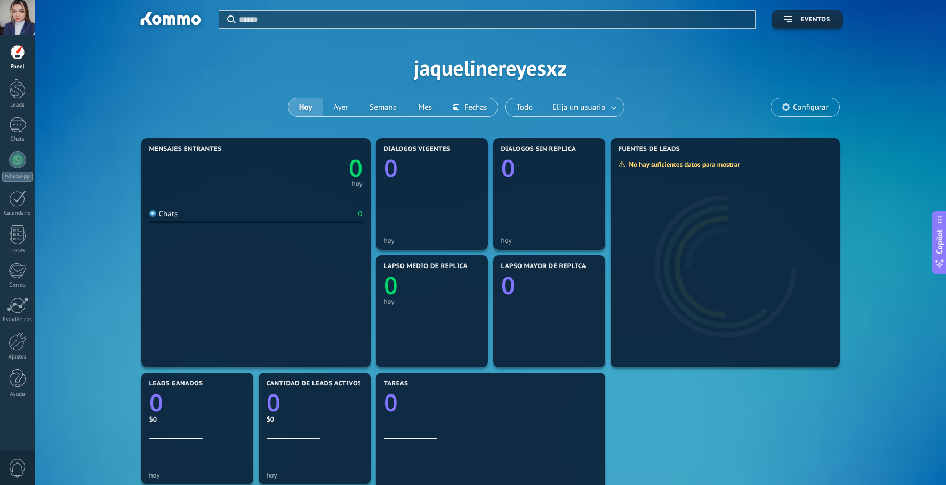
click at [23, 22] on div at bounding box center [17, 17] width 35 height 35
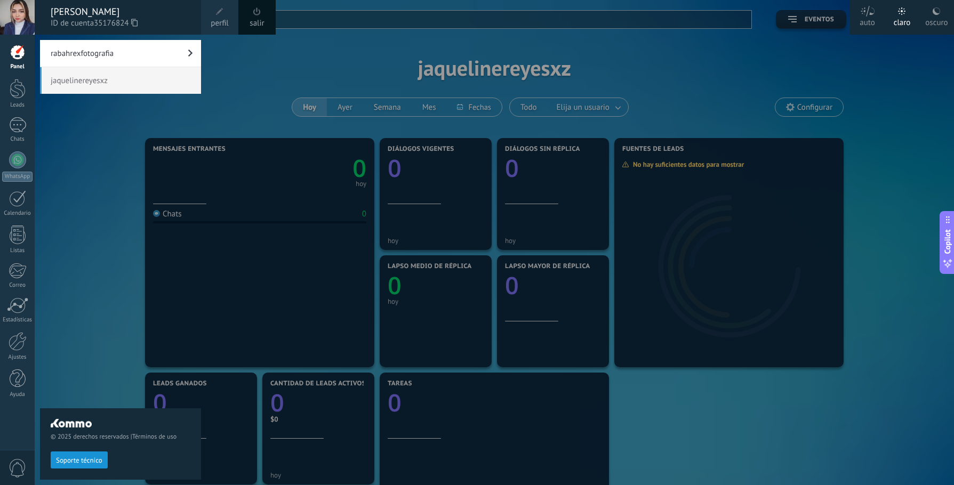
drag, startPoint x: 76, startPoint y: 13, endPoint x: 116, endPoint y: 55, distance: 57.3
click at [35, 54] on div "rabahrexfotografia jaquelinereyesxz © 2025 derechos reservados | Términos de us…" at bounding box center [17, 242] width 35 height 485
click at [114, 55] on link "rabahrexfotografia" at bounding box center [120, 53] width 161 height 27
